Goal: Information Seeking & Learning: Learn about a topic

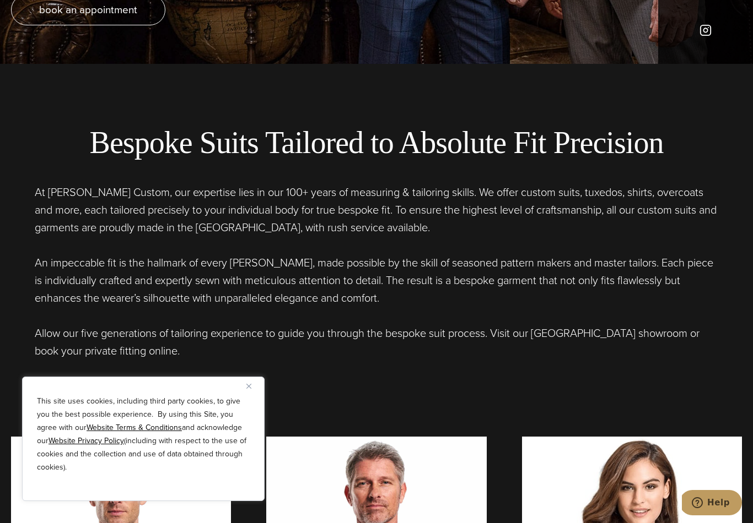
scroll to position [462, 0]
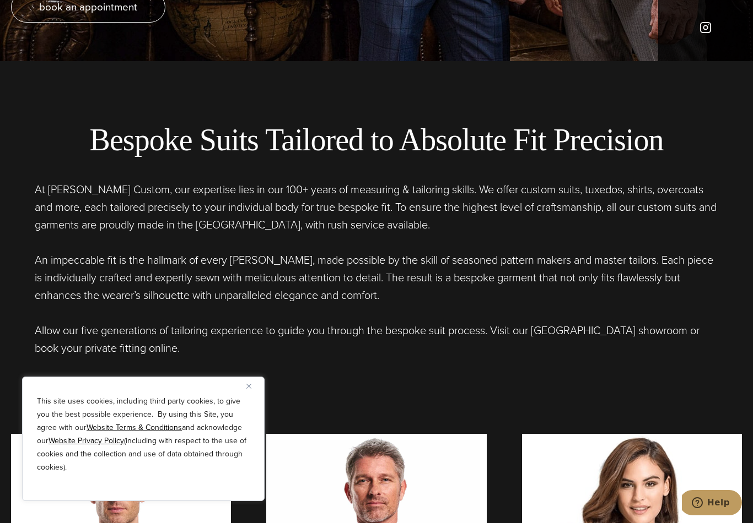
click at [251, 393] on button "Close" at bounding box center [252, 386] width 13 height 13
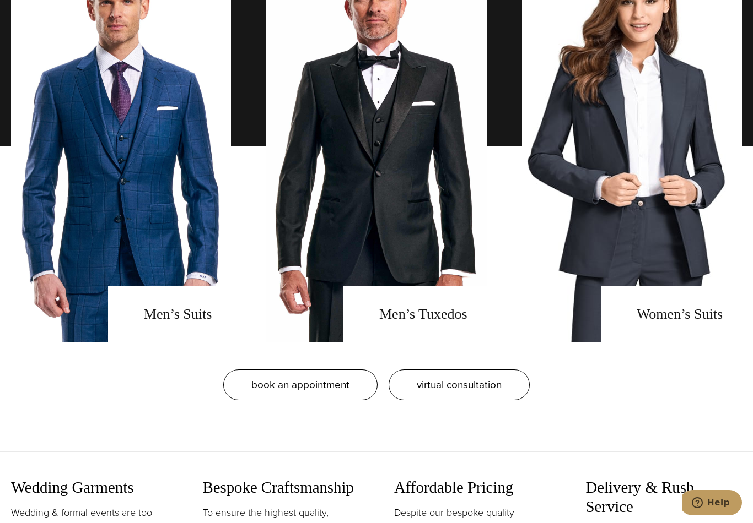
scroll to position [945, 0]
click at [159, 256] on link "men's suits" at bounding box center [121, 147] width 220 height 391
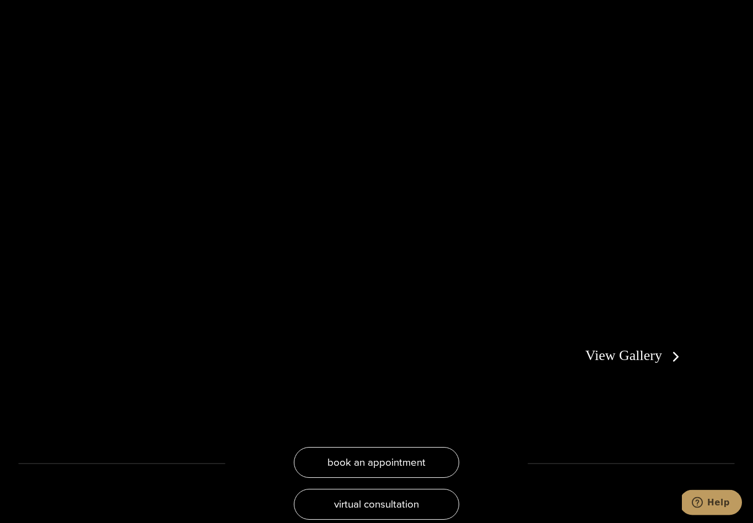
scroll to position [2027, 0]
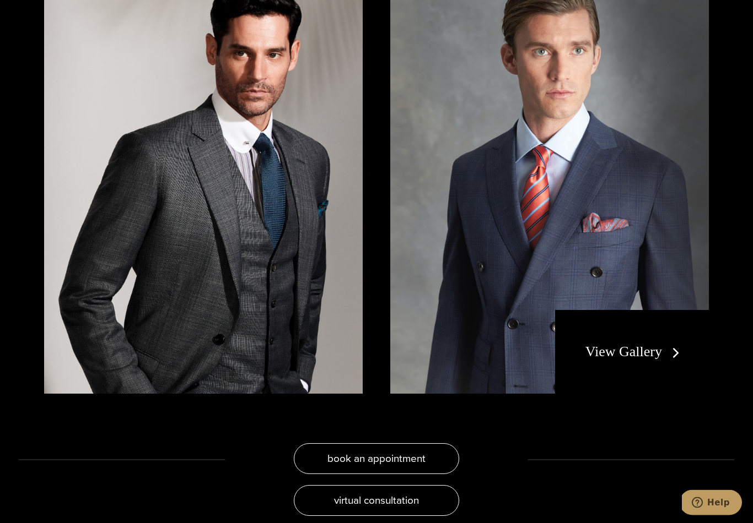
click at [672, 344] on link "View Gallery" at bounding box center [634, 352] width 99 height 16
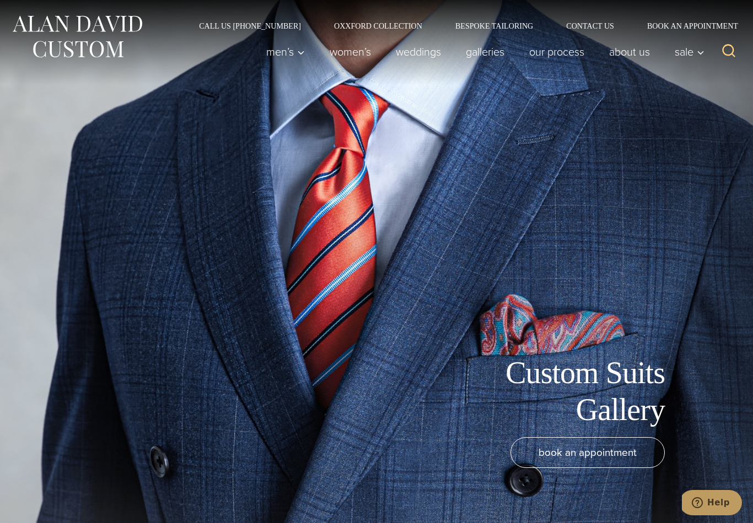
click at [505, 28] on link "Bespoke Tailoring" at bounding box center [494, 26] width 111 height 8
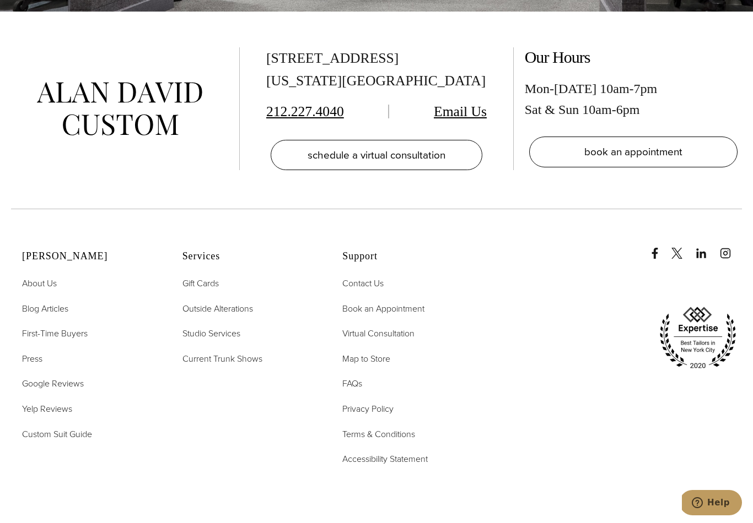
scroll to position [4715, 0]
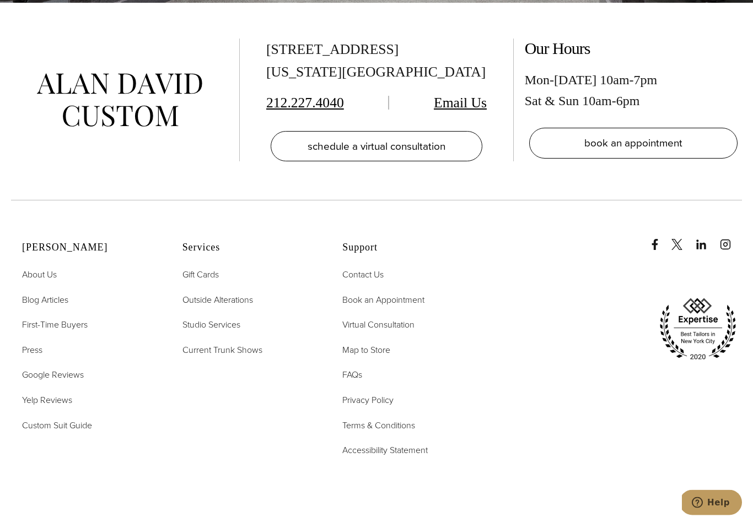
click at [357, 382] on span "FAQs" at bounding box center [352, 375] width 20 height 13
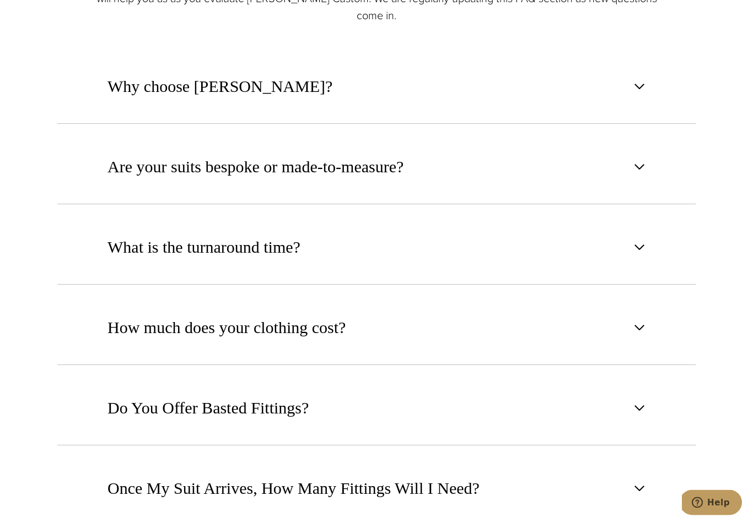
scroll to position [685, 0]
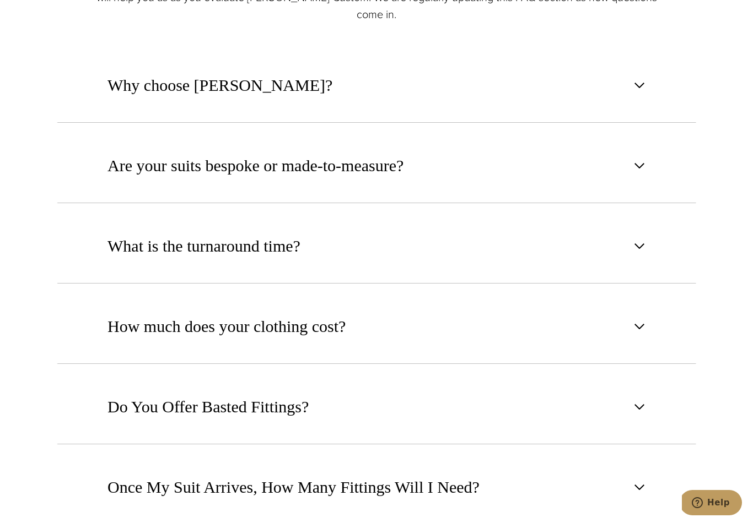
click at [643, 92] on span "button" at bounding box center [639, 85] width 13 height 13
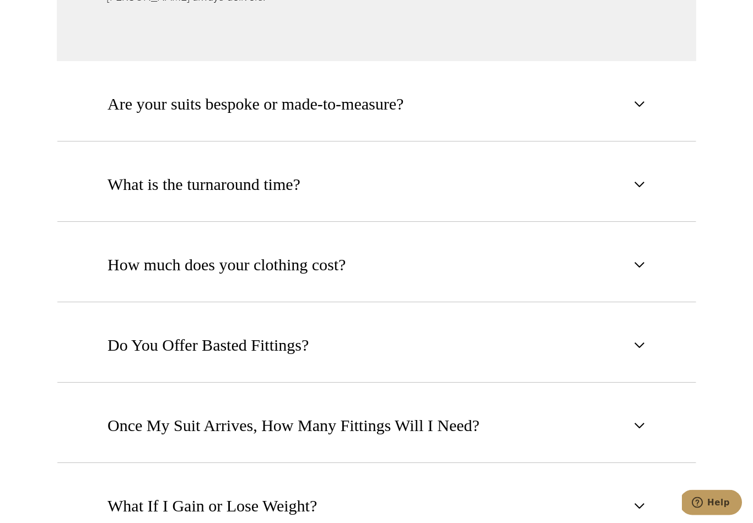
scroll to position [1083, 0]
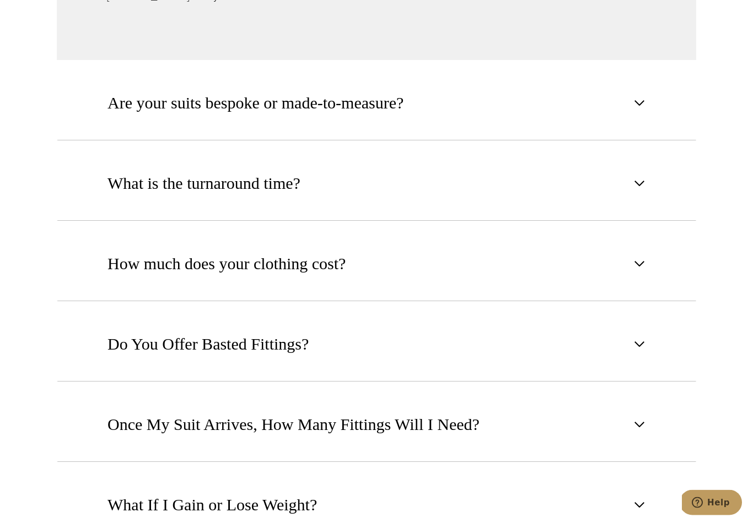
click at [635, 110] on button "Are your suits bespoke or made-to-measure?" at bounding box center [376, 103] width 639 height 75
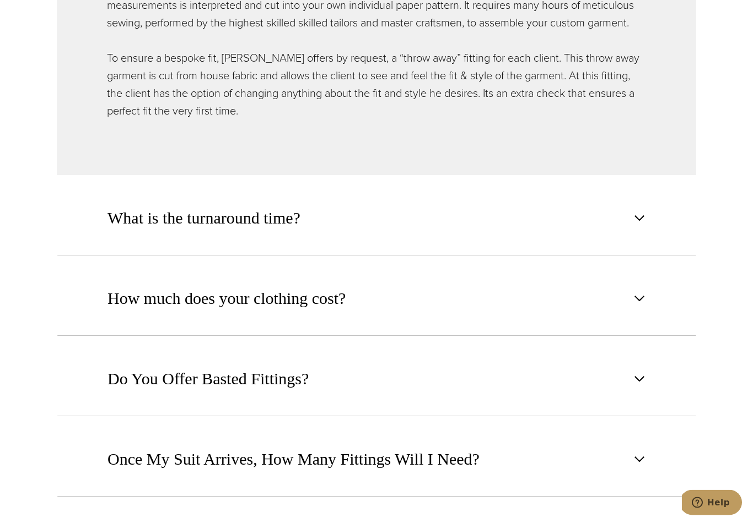
scroll to position [980, 0]
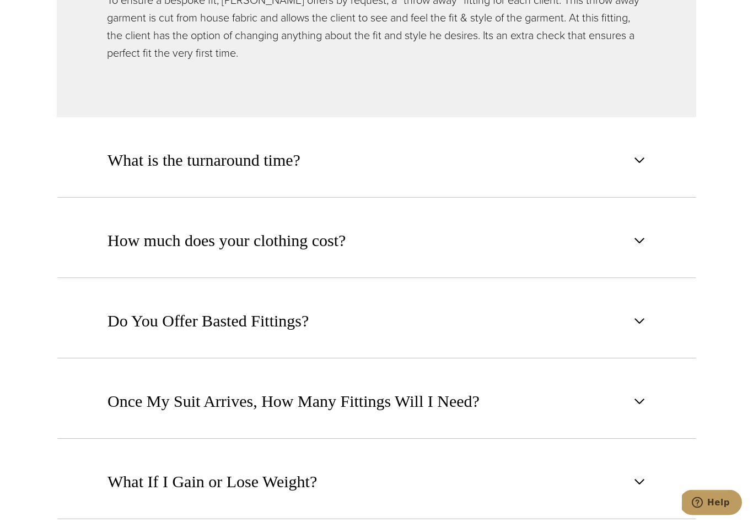
click at [638, 168] on span "button" at bounding box center [639, 160] width 13 height 13
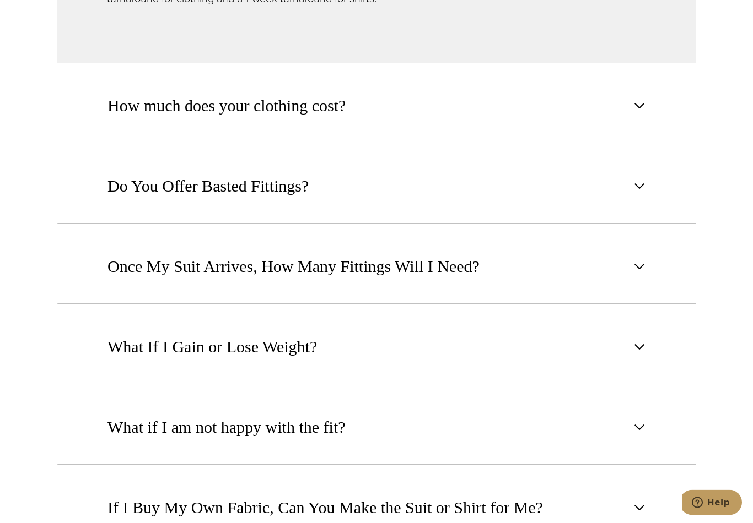
scroll to position [996, 0]
click at [635, 132] on button "How much does your clothing cost?" at bounding box center [376, 105] width 639 height 75
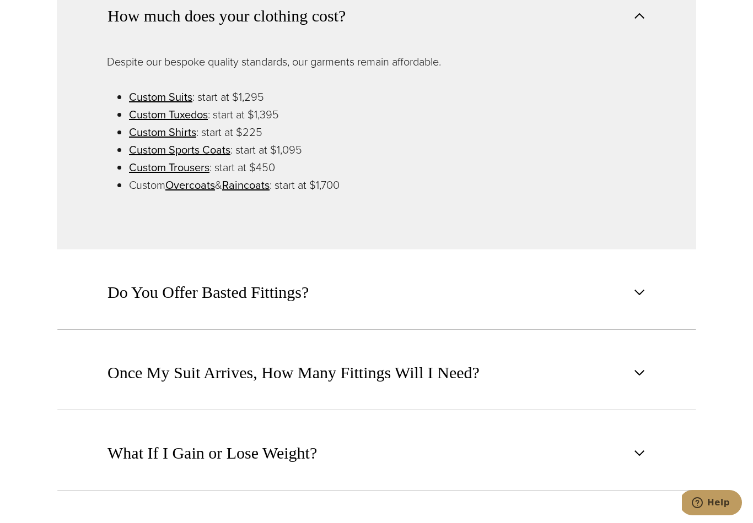
click at [170, 105] on link "Custom Suits" at bounding box center [160, 97] width 63 height 17
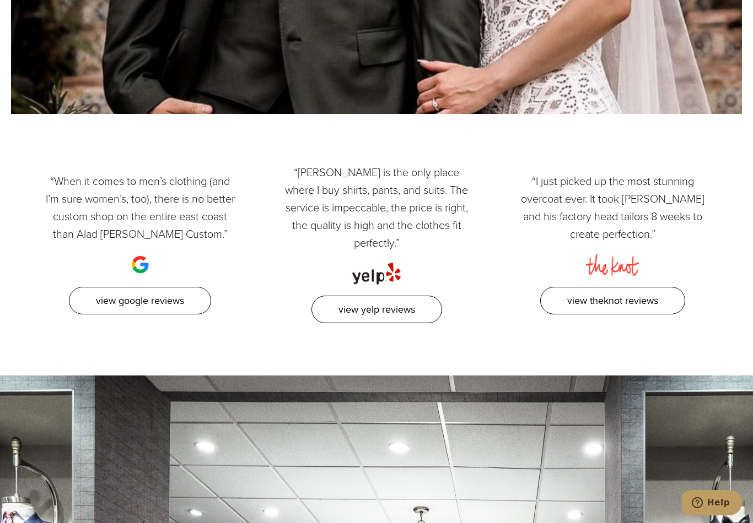
scroll to position [5745, 0]
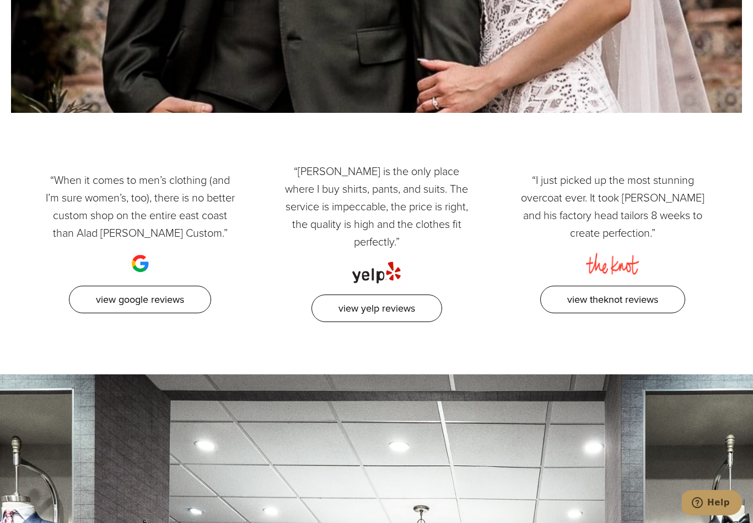
click at [378, 295] on link "View Yelp Reviews" at bounding box center [376, 309] width 131 height 28
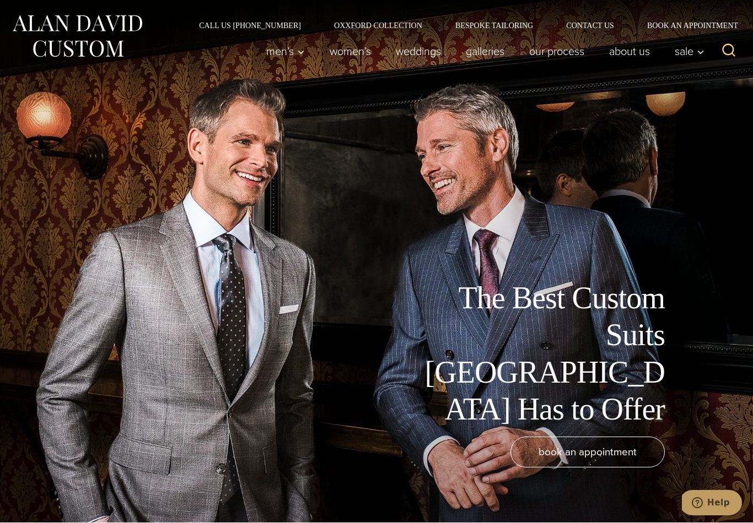
scroll to position [0, 0]
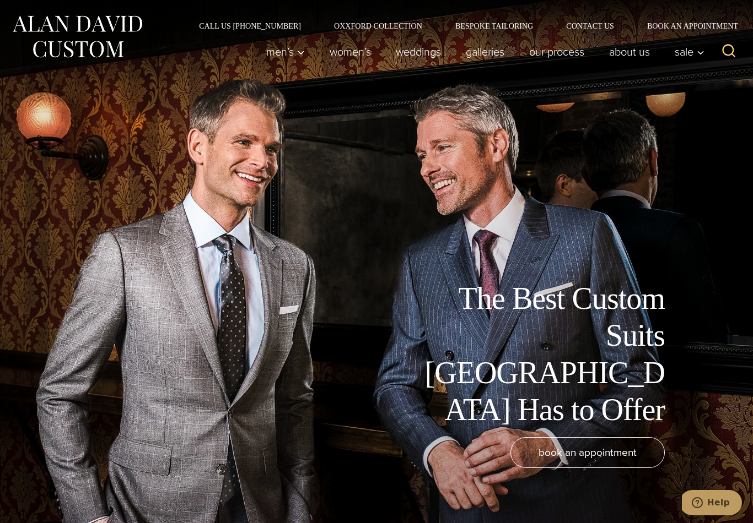
click at [495, 51] on link "Galleries" at bounding box center [484, 52] width 63 height 22
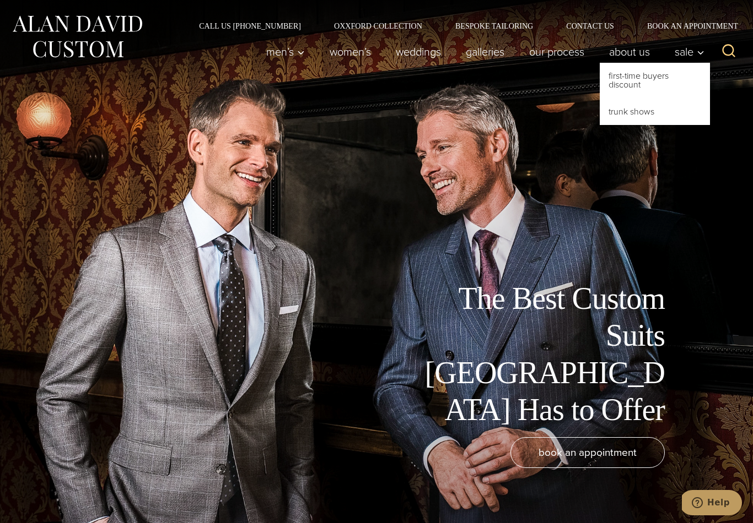
click at [643, 111] on link "Trunk Shows" at bounding box center [655, 112] width 110 height 26
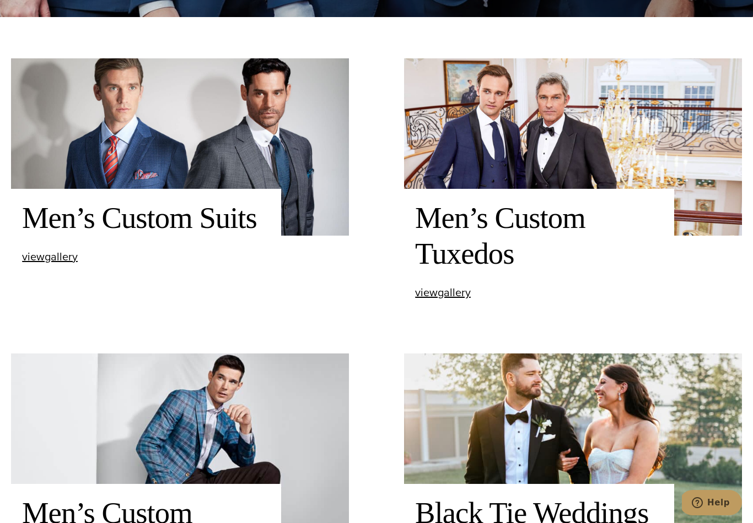
scroll to position [503, 0]
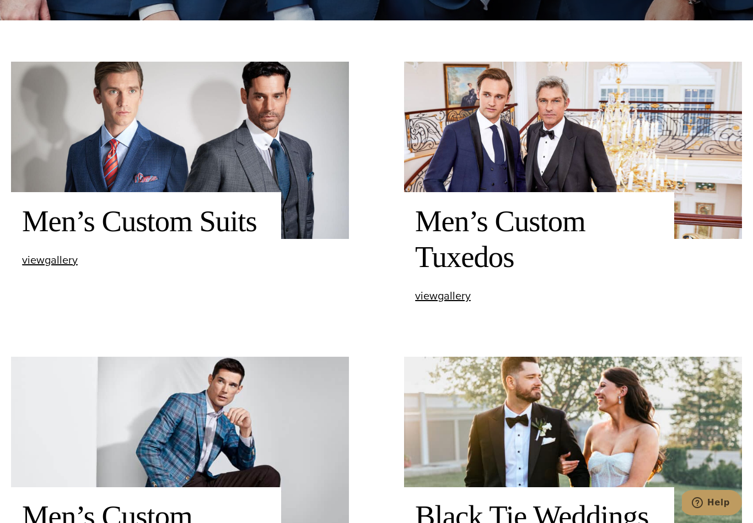
click at [264, 168] on img at bounding box center [180, 150] width 338 height 177
click at [60, 268] on span "view Men’s Custom Suits gallery" at bounding box center [50, 260] width 56 height 17
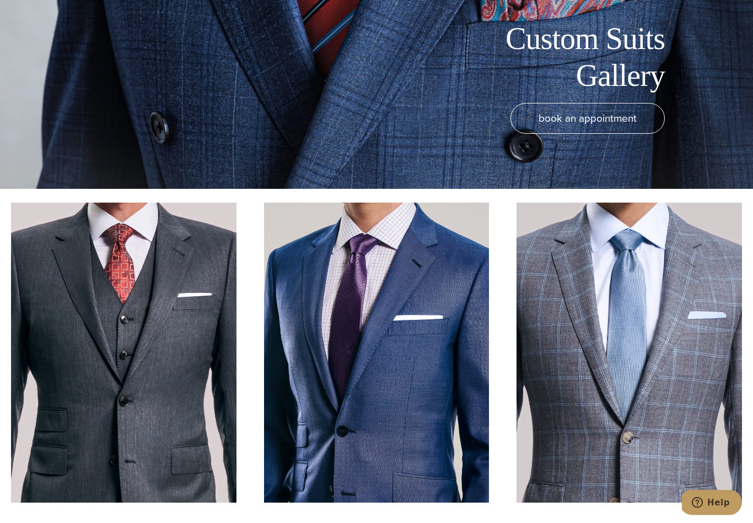
scroll to position [260, 0]
